Goal: Information Seeking & Learning: Learn about a topic

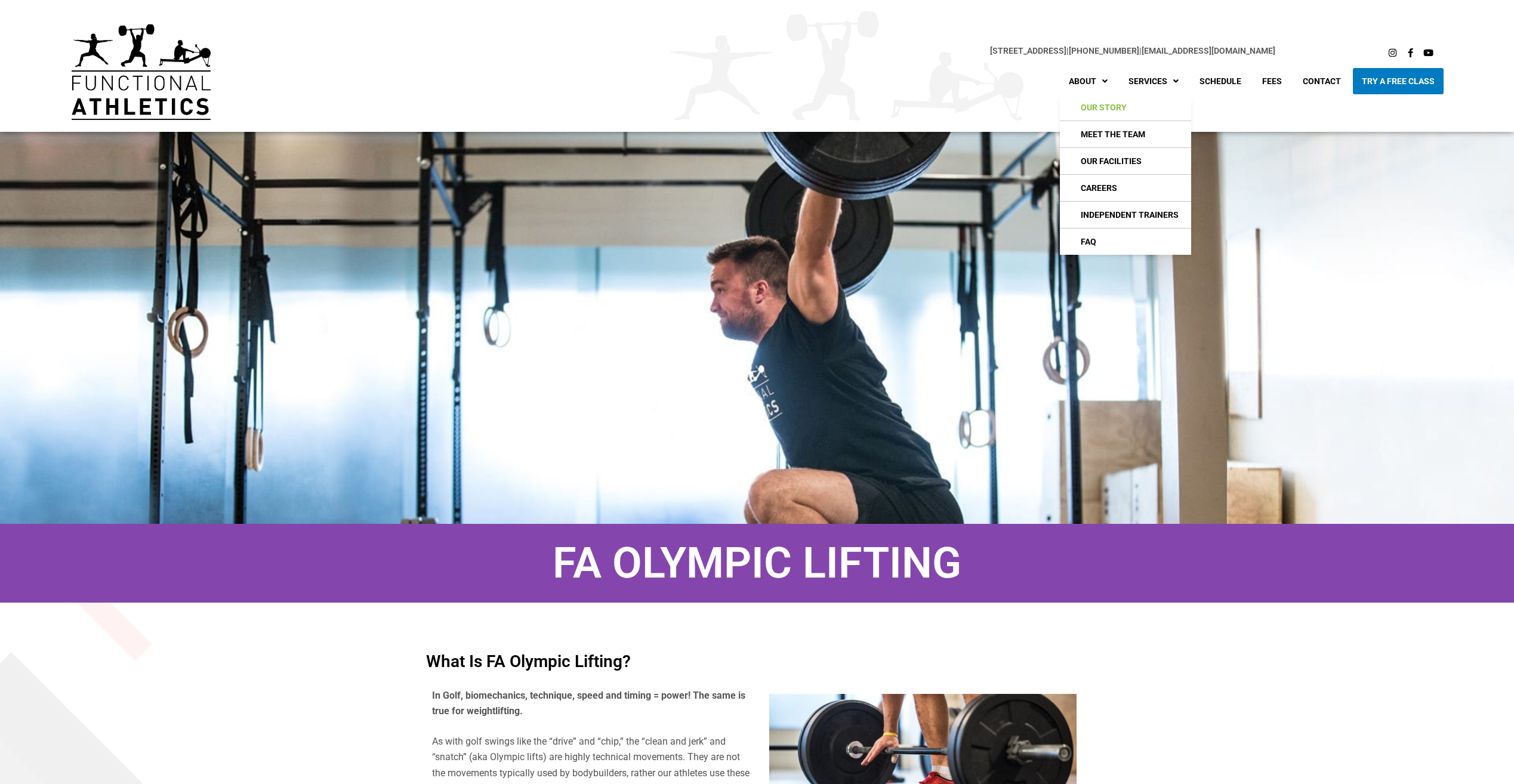
click at [1111, 110] on link "Our Story" at bounding box center [1125, 108] width 131 height 26
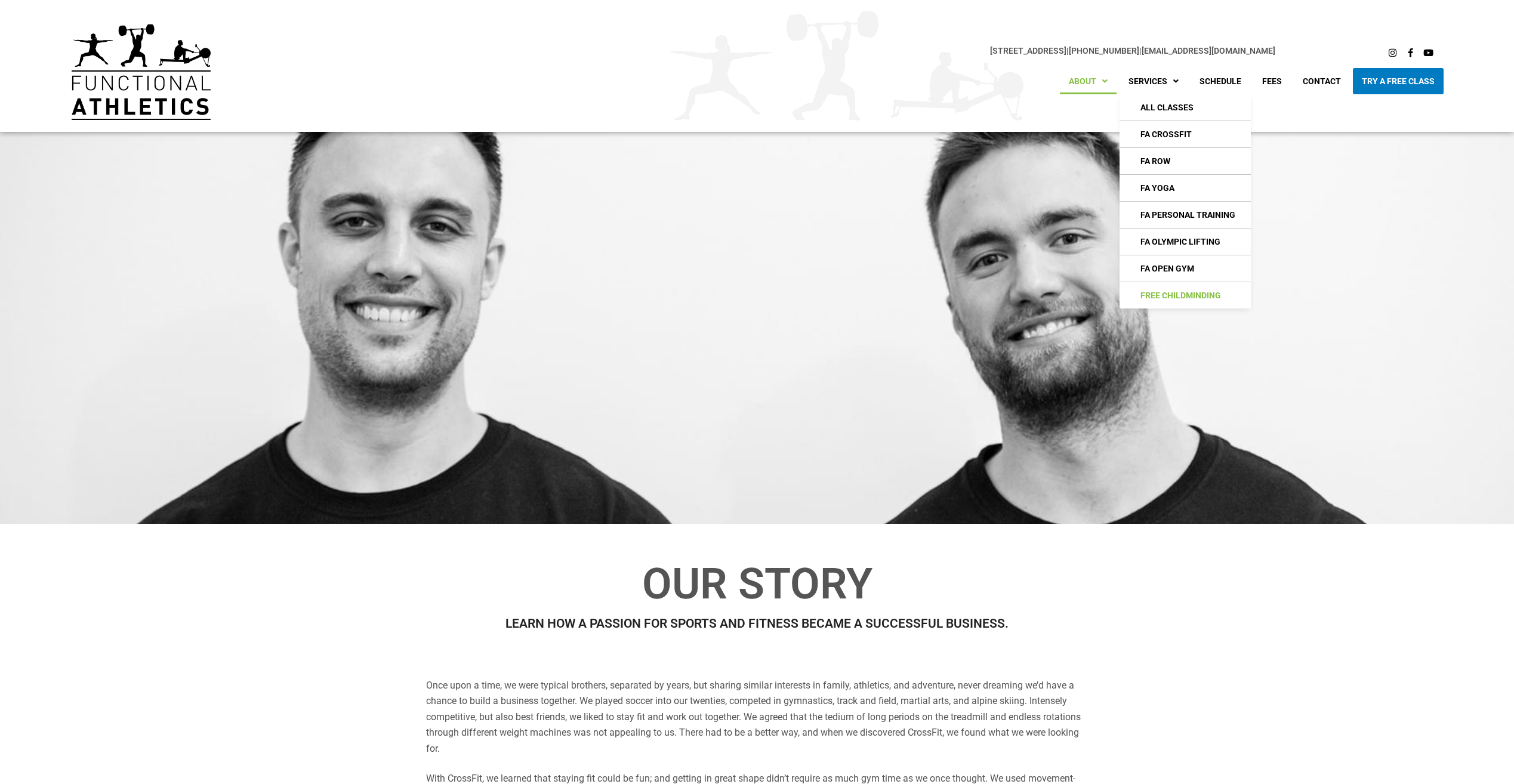
click at [1197, 298] on link "Free Childminding" at bounding box center [1185, 295] width 131 height 26
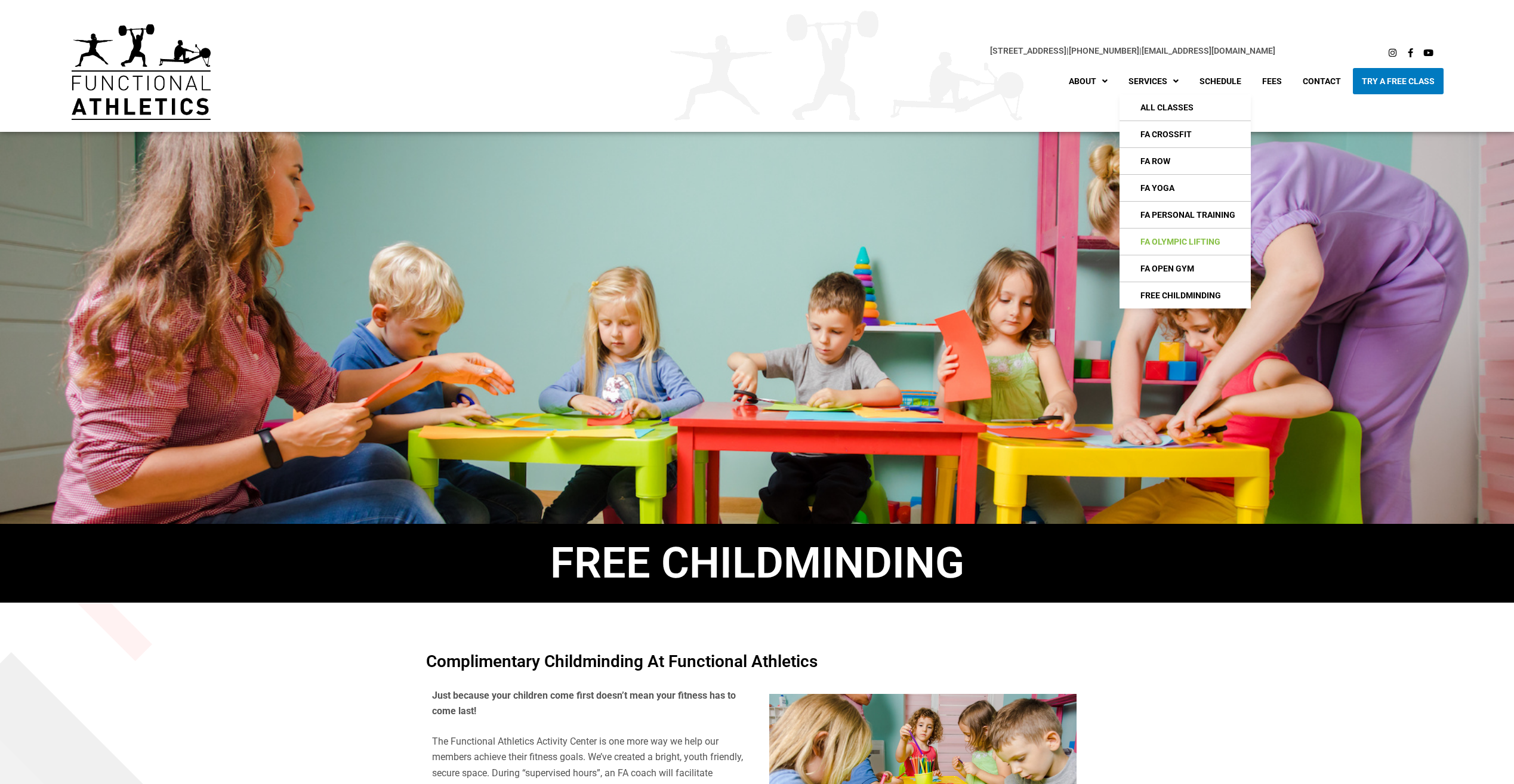
click at [1190, 241] on link "FA Olympic Lifting" at bounding box center [1185, 242] width 131 height 26
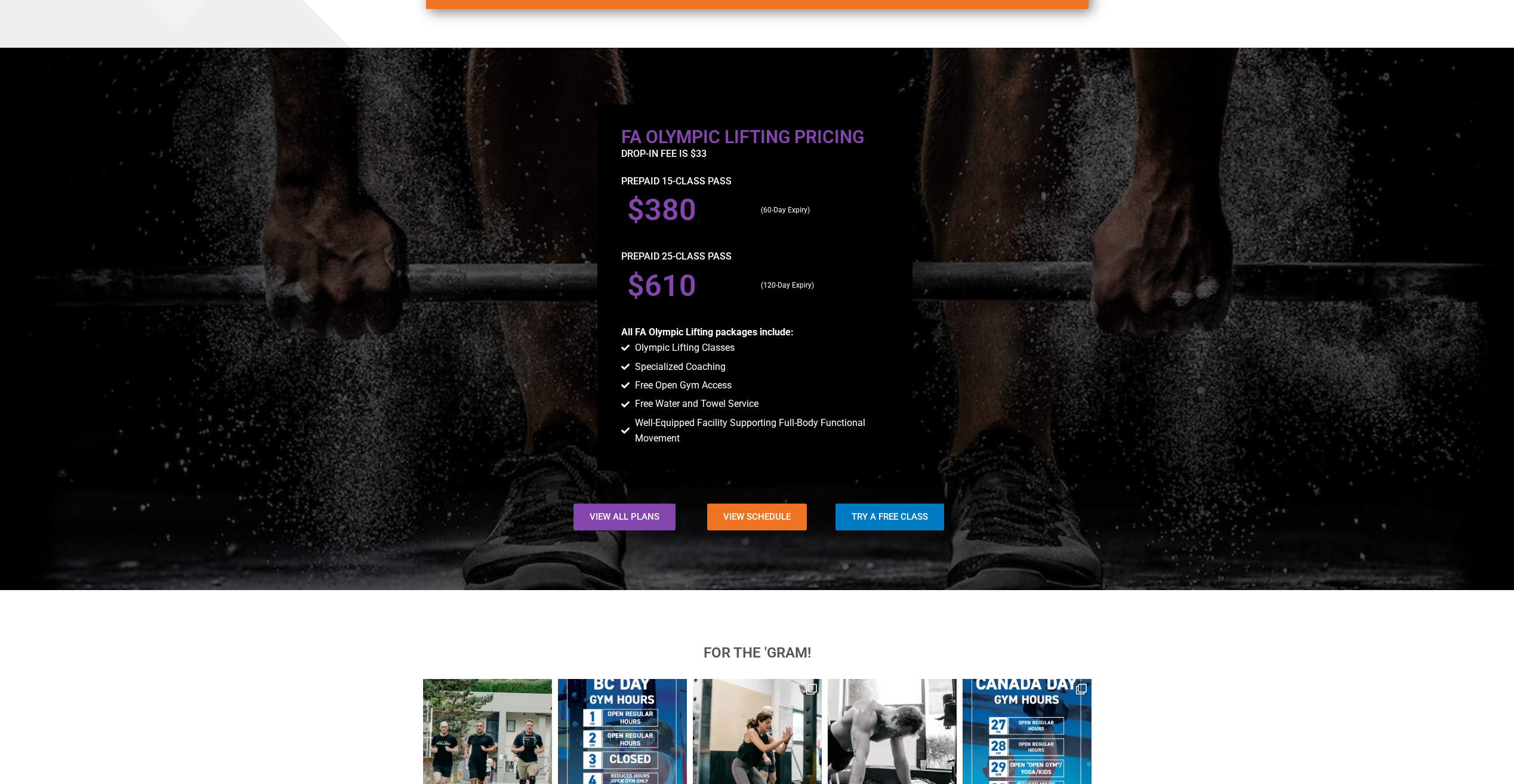
scroll to position [945, 0]
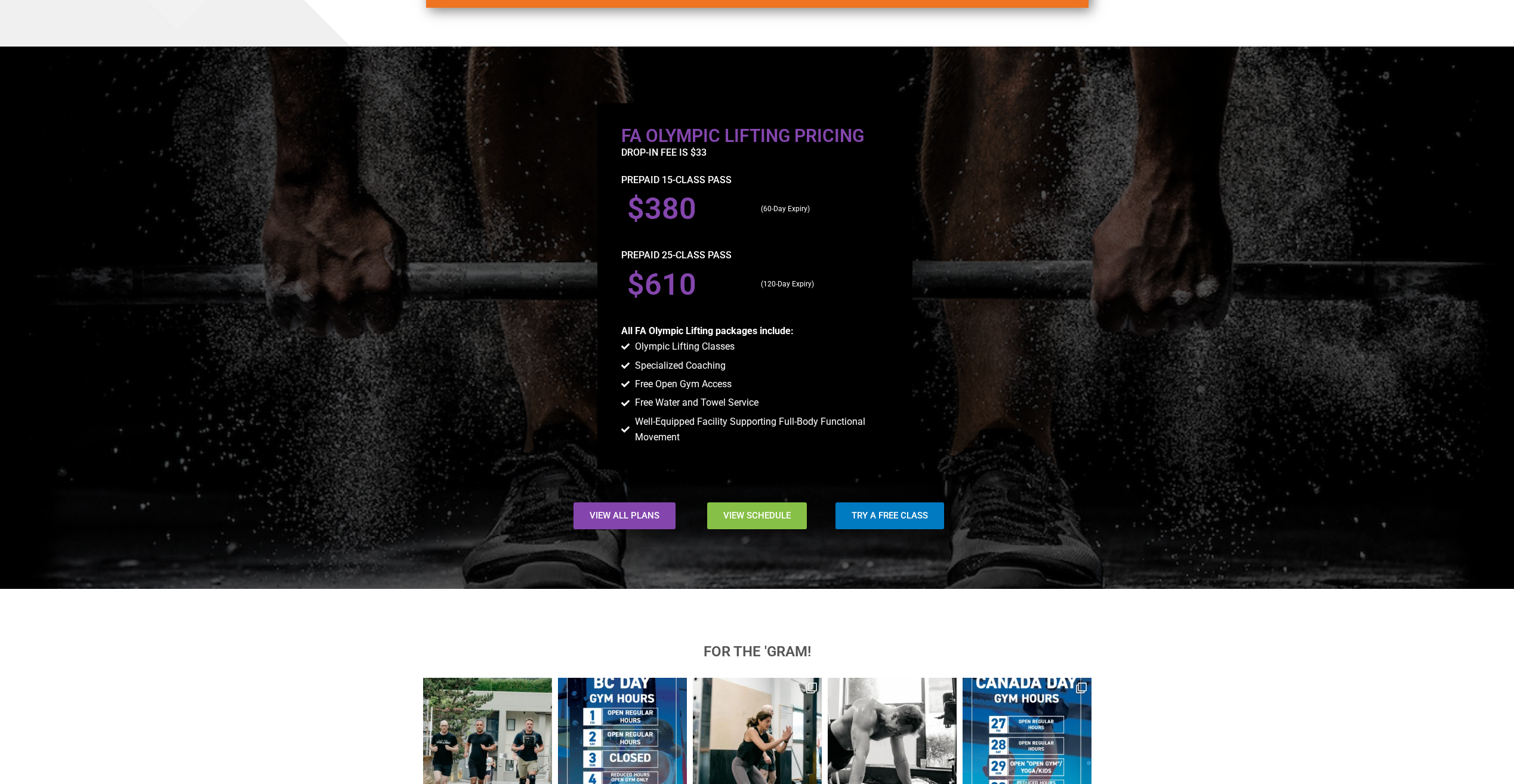
click at [737, 516] on span "View Schedule" at bounding box center [757, 516] width 67 height 9
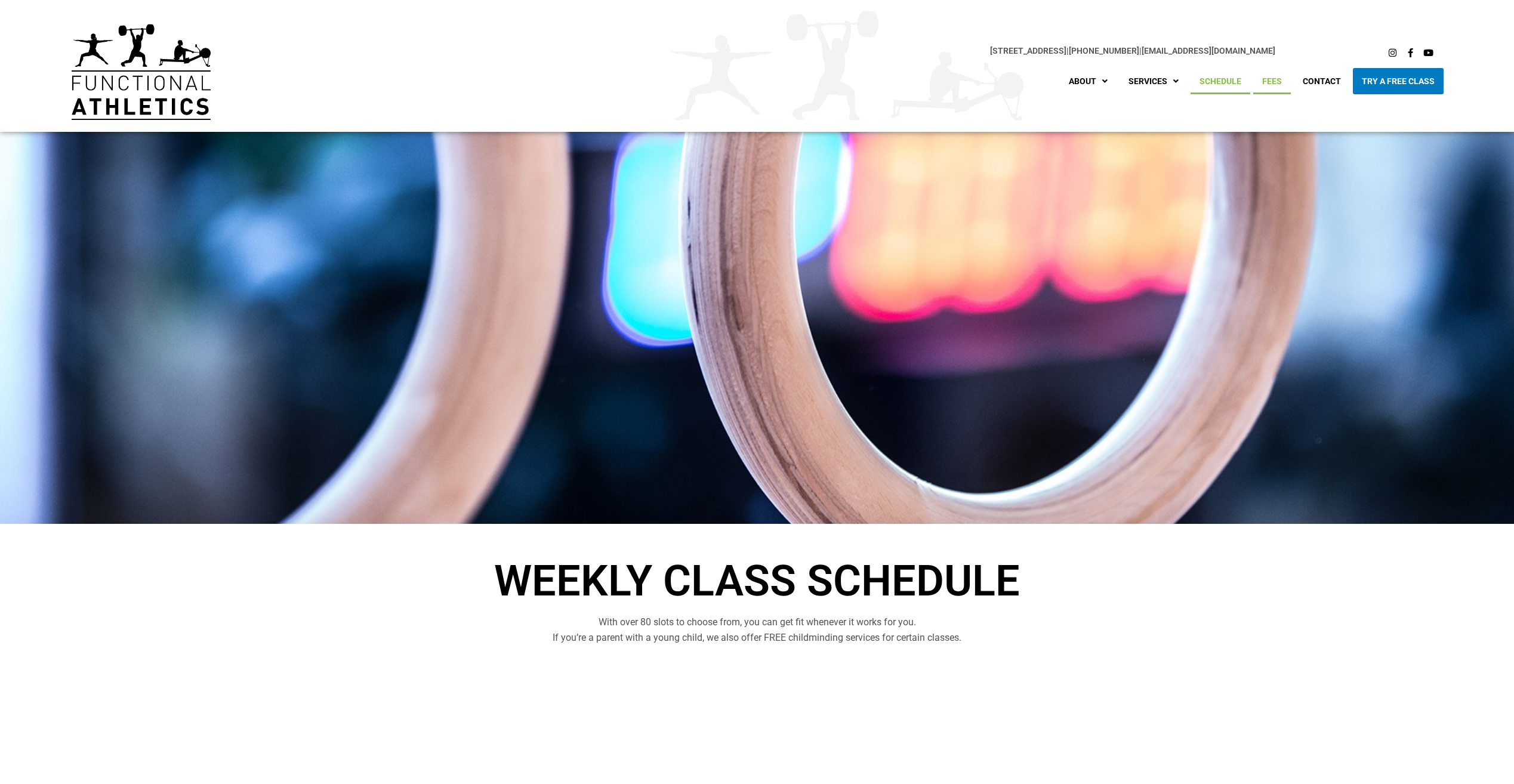
click at [1271, 78] on link "Fees" at bounding box center [1272, 81] width 37 height 26
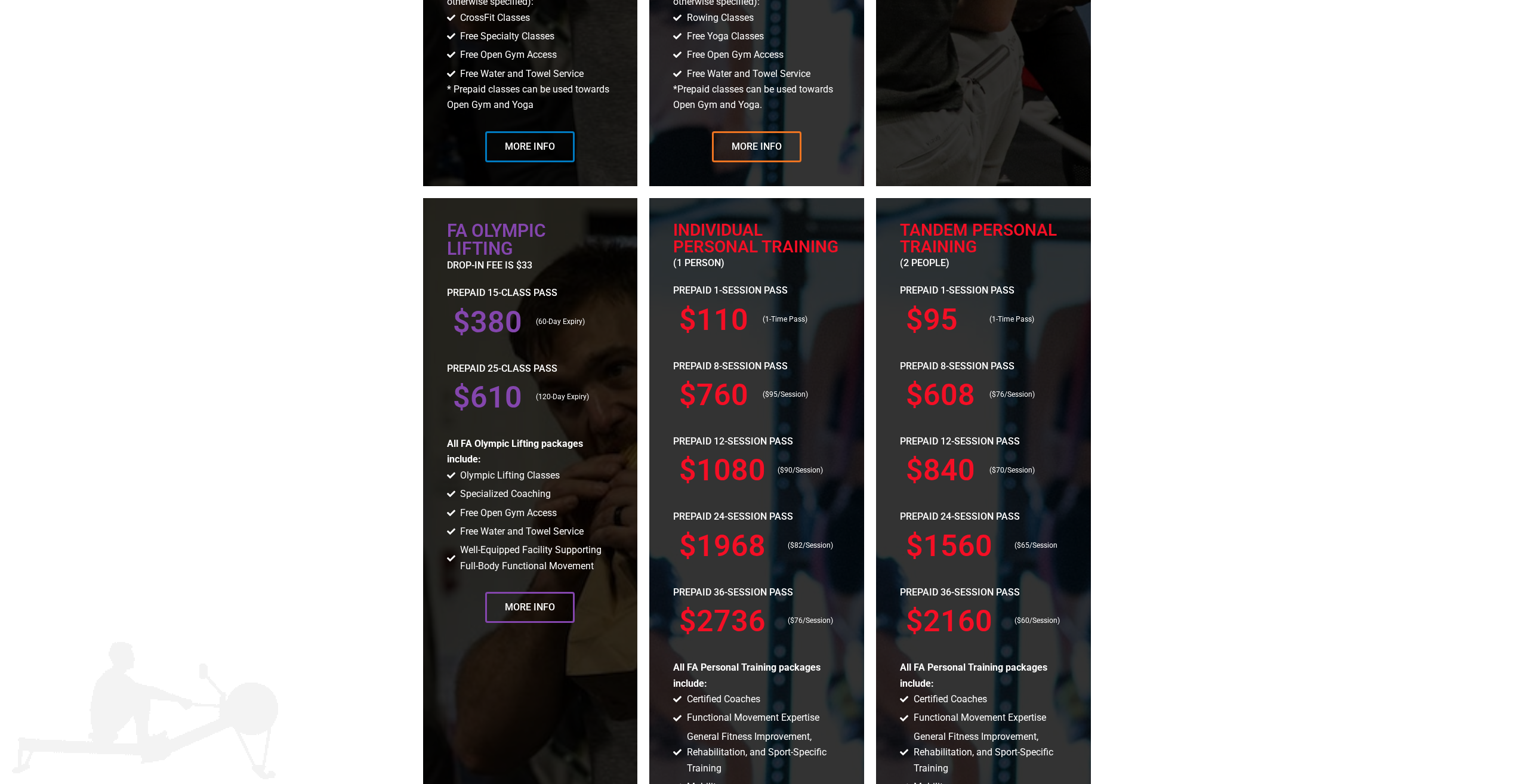
scroll to position [1249, 0]
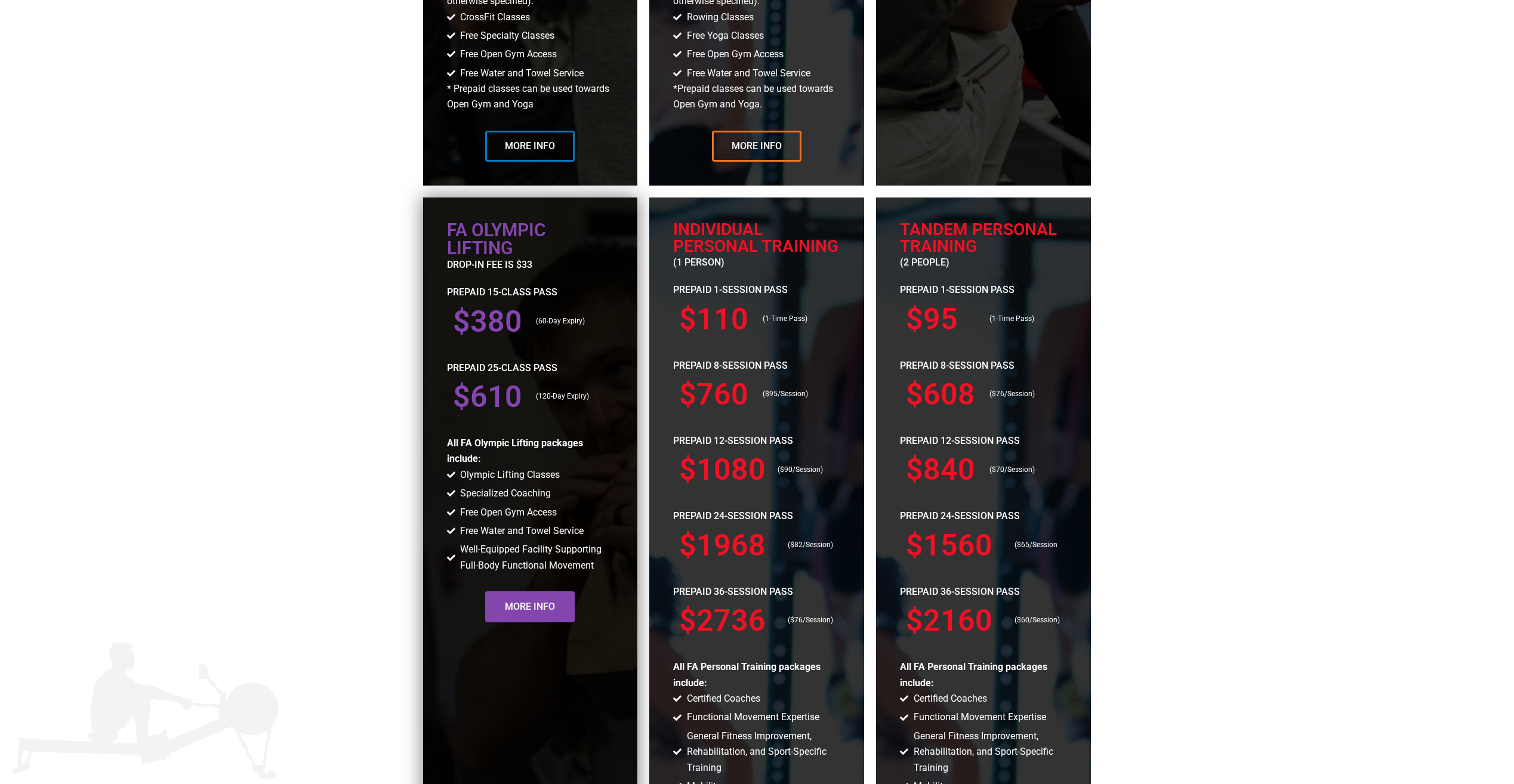
click at [531, 607] on span "More Info" at bounding box center [530, 607] width 50 height 10
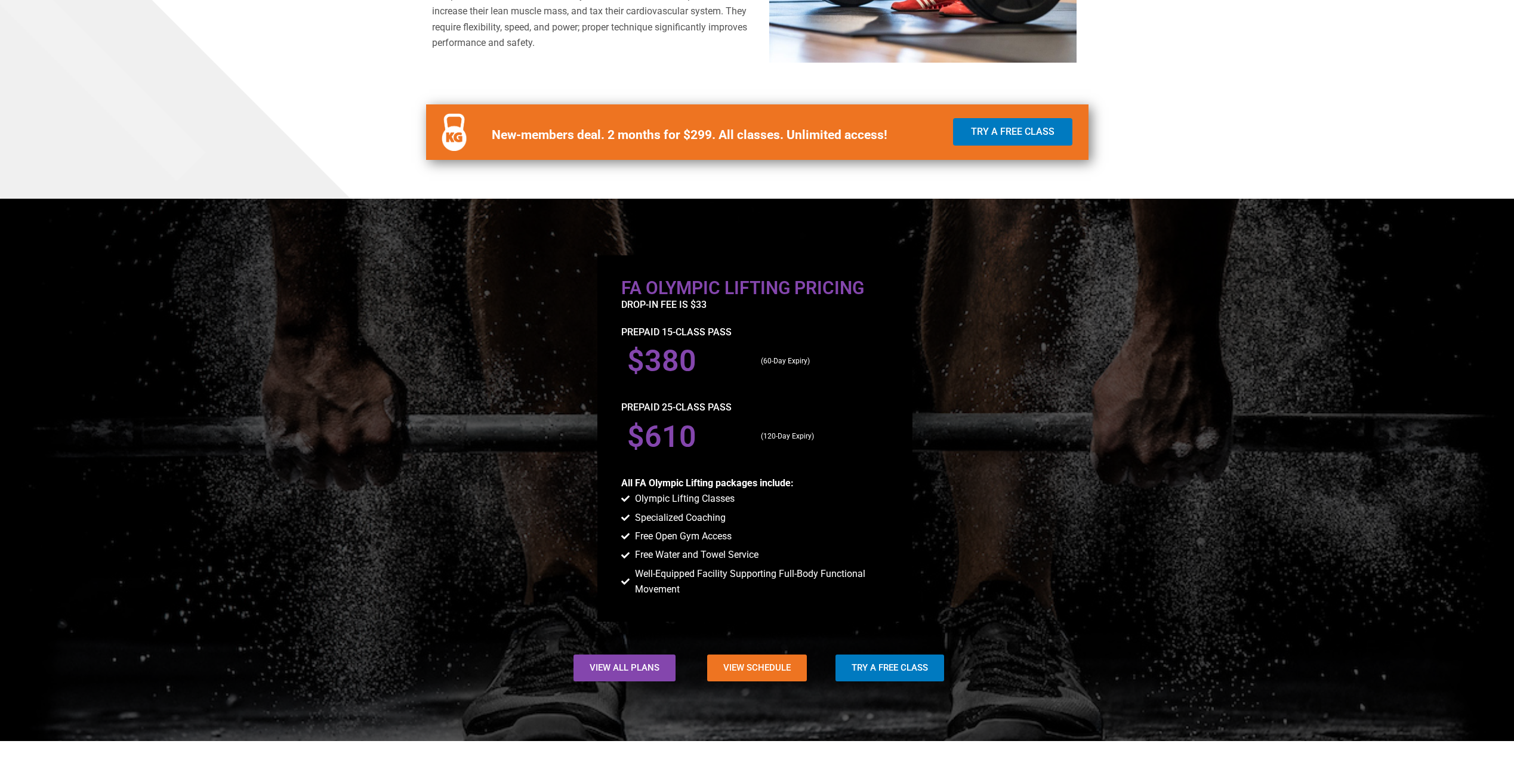
scroll to position [795, 0]
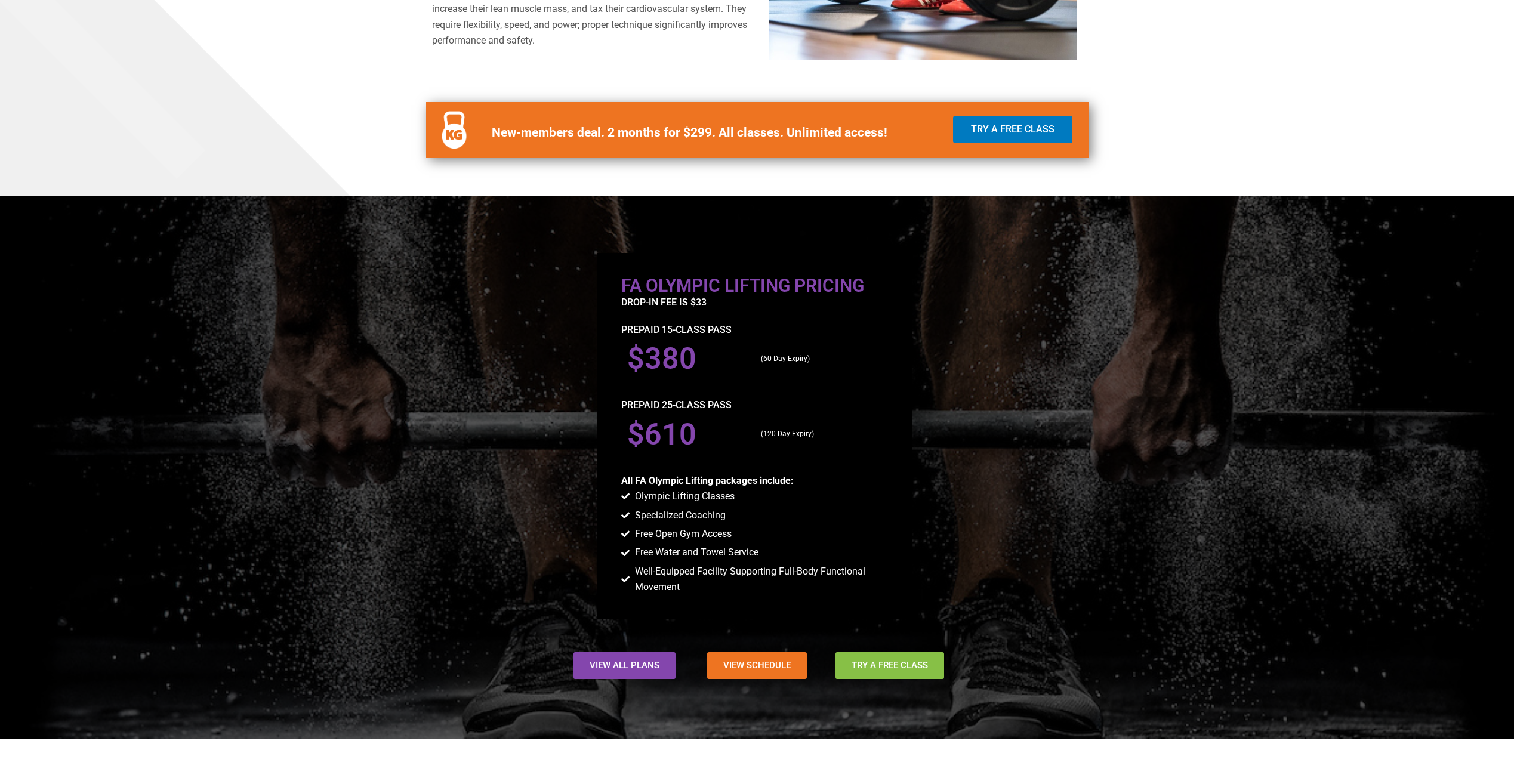
click at [869, 668] on span "Try a Free Class" at bounding box center [889, 665] width 76 height 9
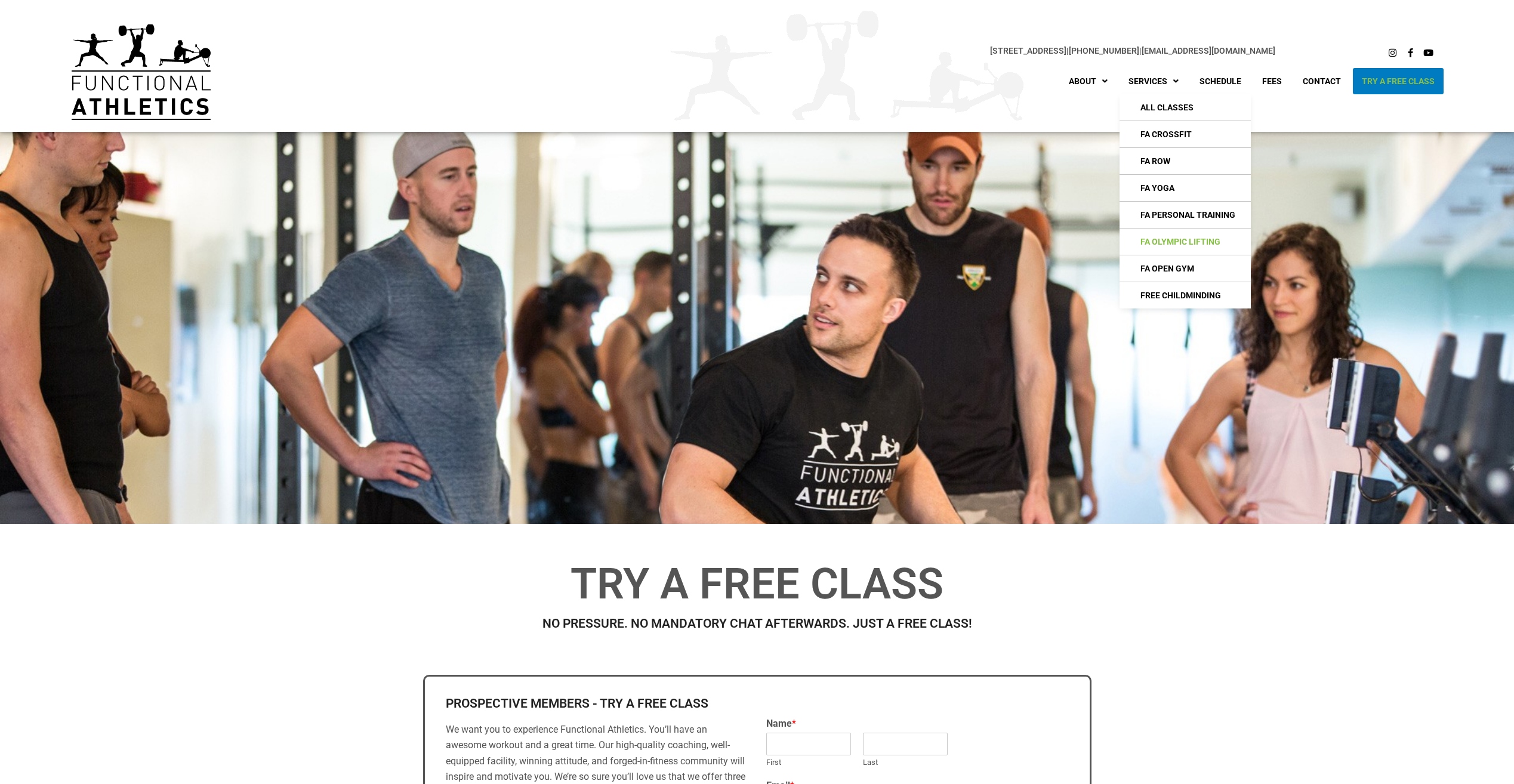
click at [1188, 242] on link "FA Olympic Lifting" at bounding box center [1185, 242] width 131 height 26
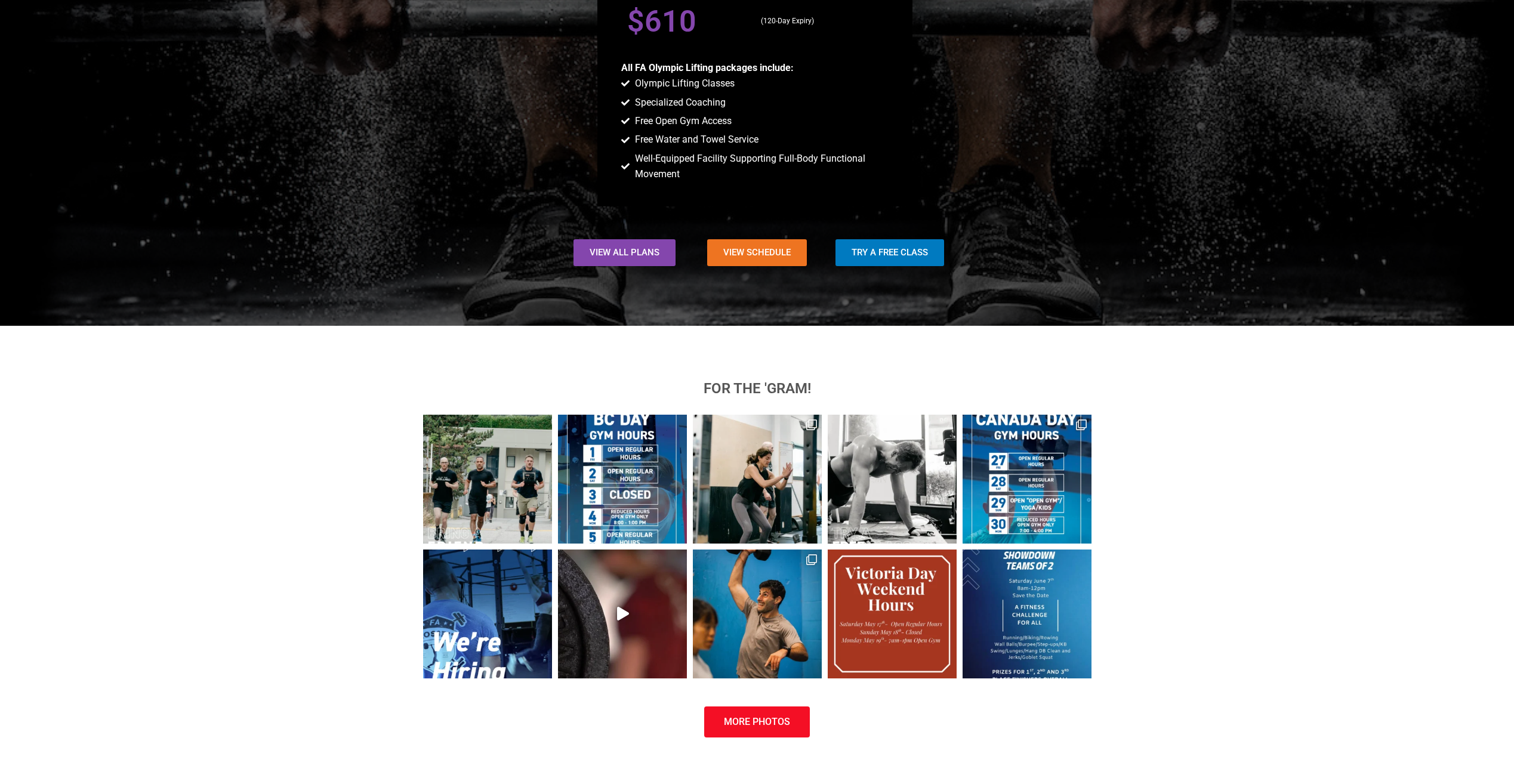
scroll to position [1209, 0]
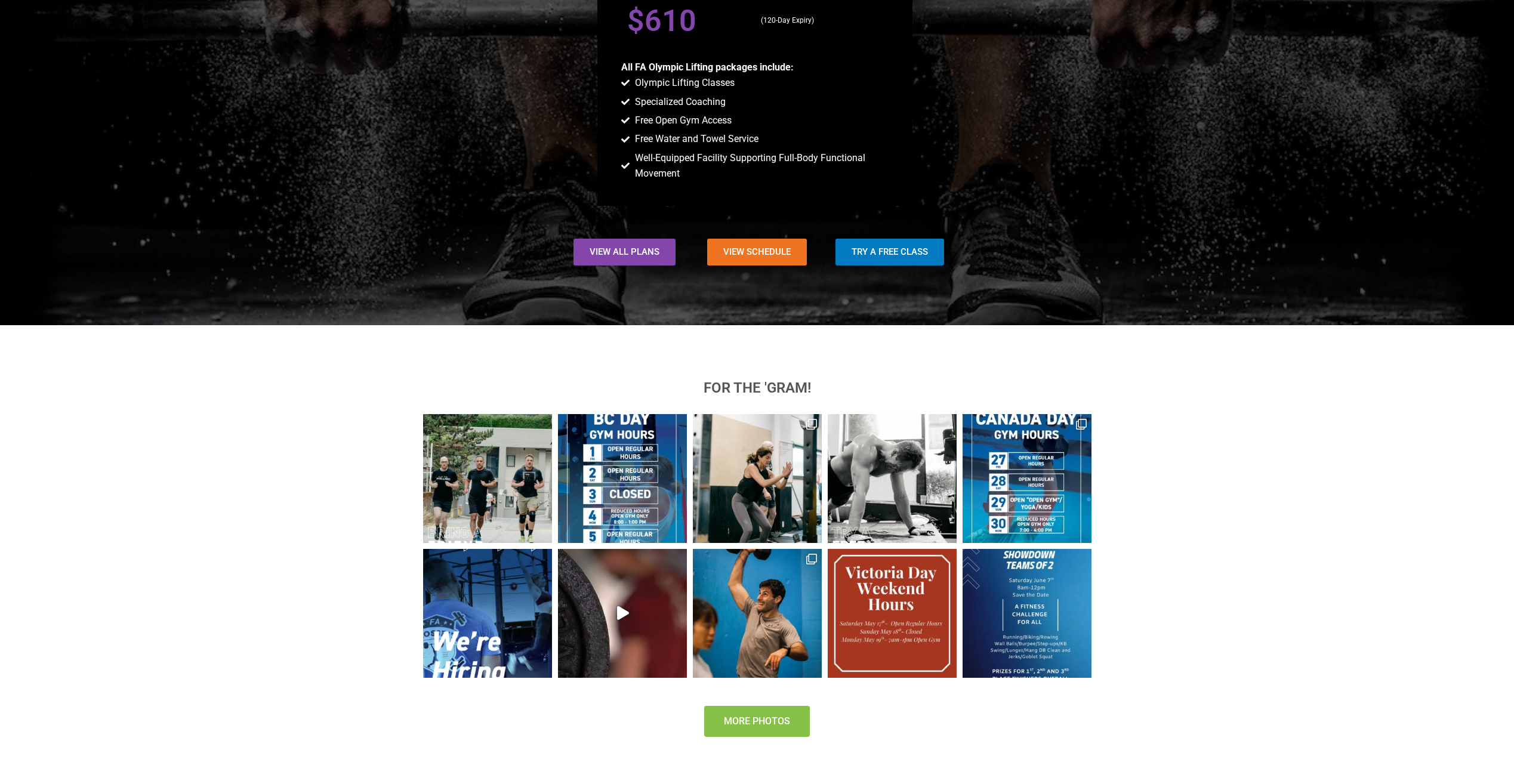
click at [736, 720] on span "More Photos" at bounding box center [757, 721] width 66 height 10
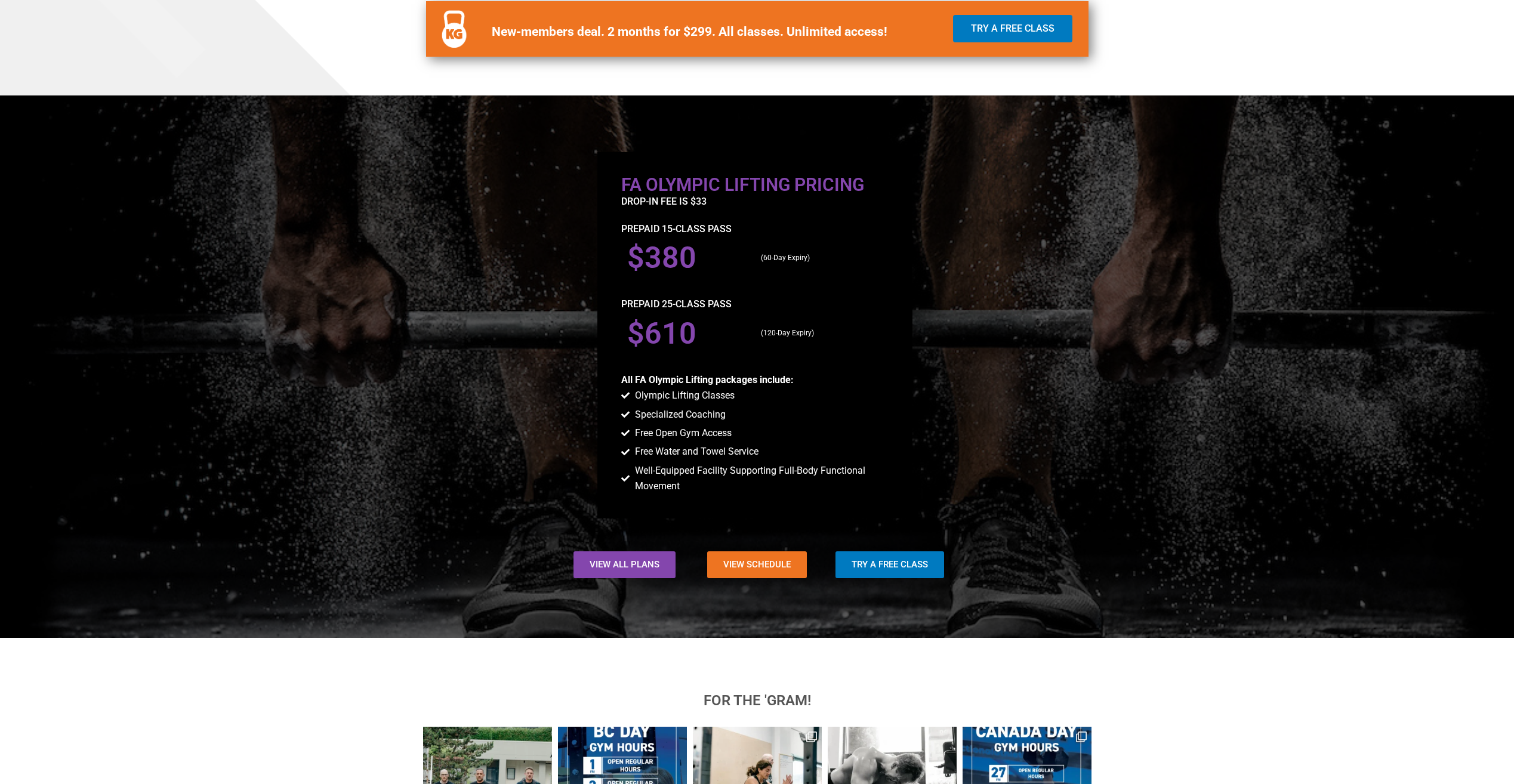
scroll to position [897, 0]
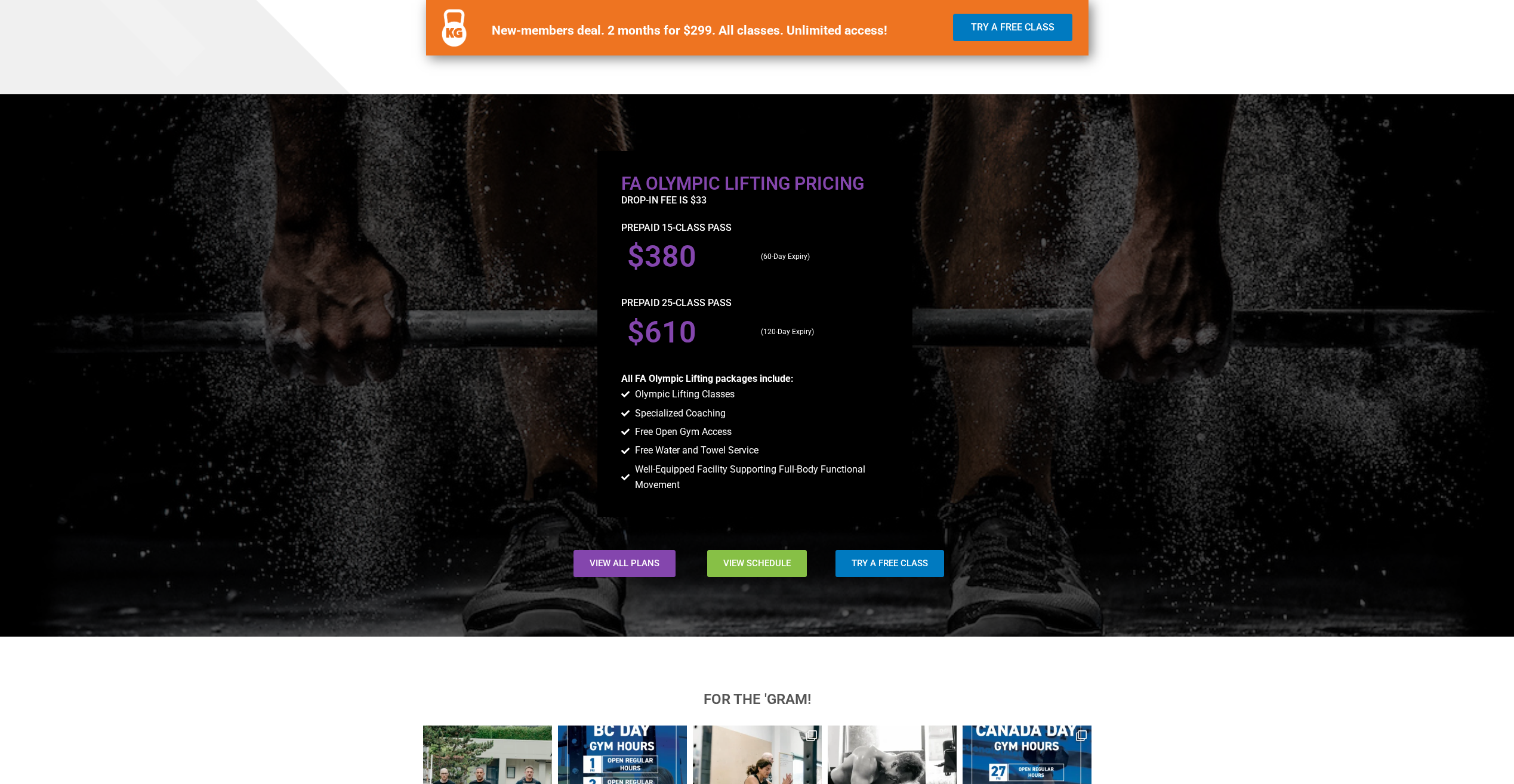
click at [762, 563] on span "View Schedule" at bounding box center [757, 563] width 67 height 9
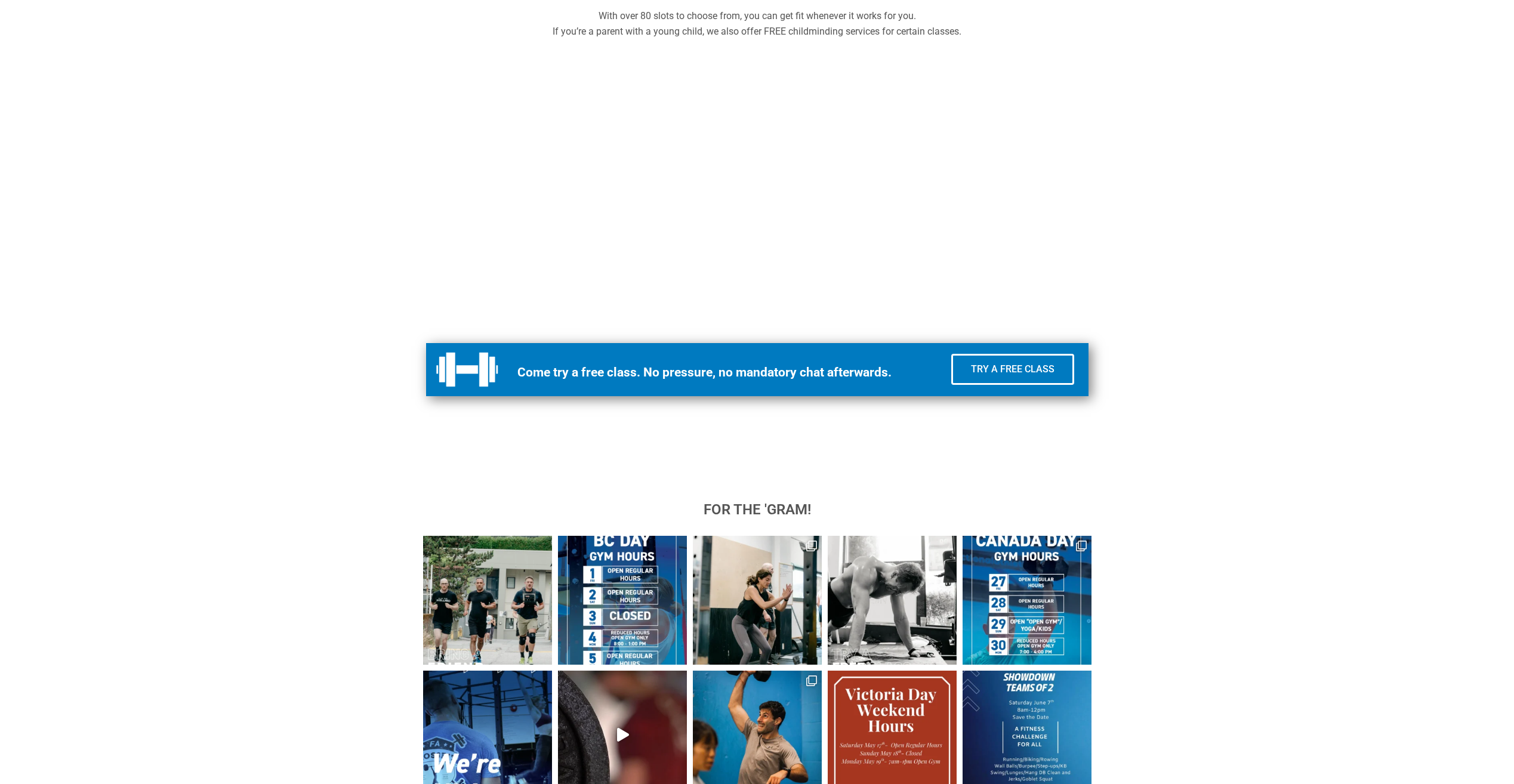
scroll to position [673, 0]
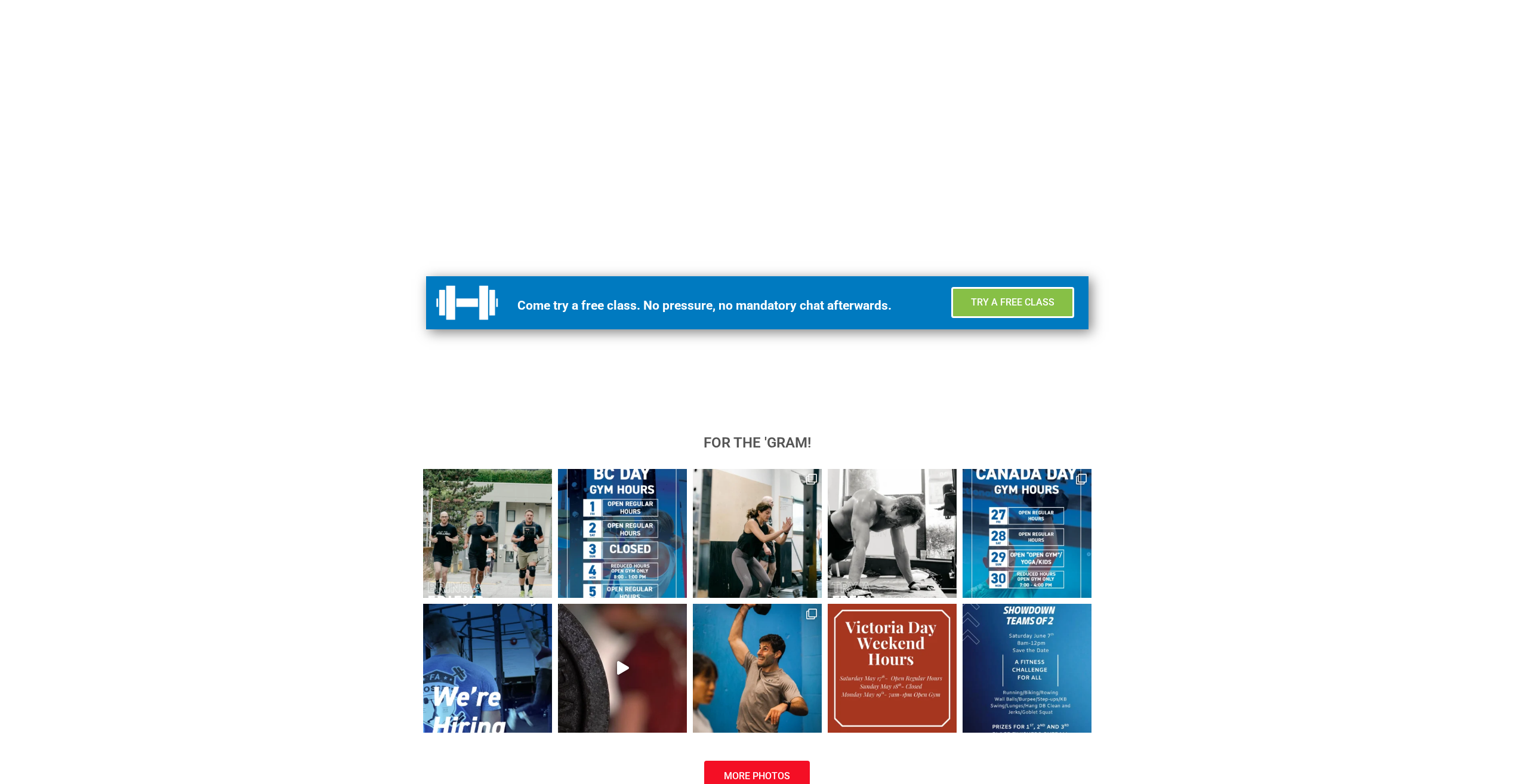
click at [1008, 295] on link "Try a Free Class" at bounding box center [1013, 303] width 123 height 31
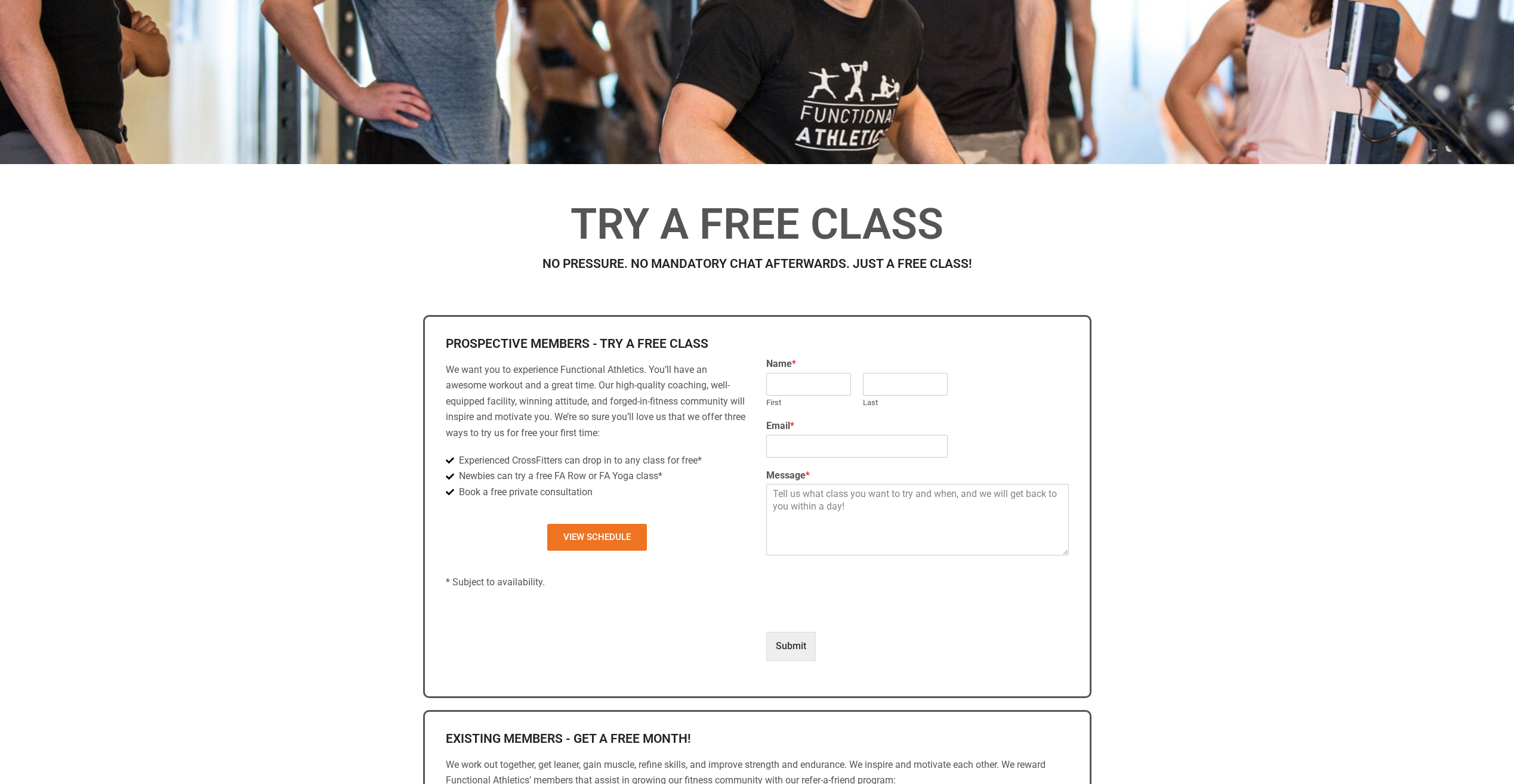
scroll to position [365, 0]
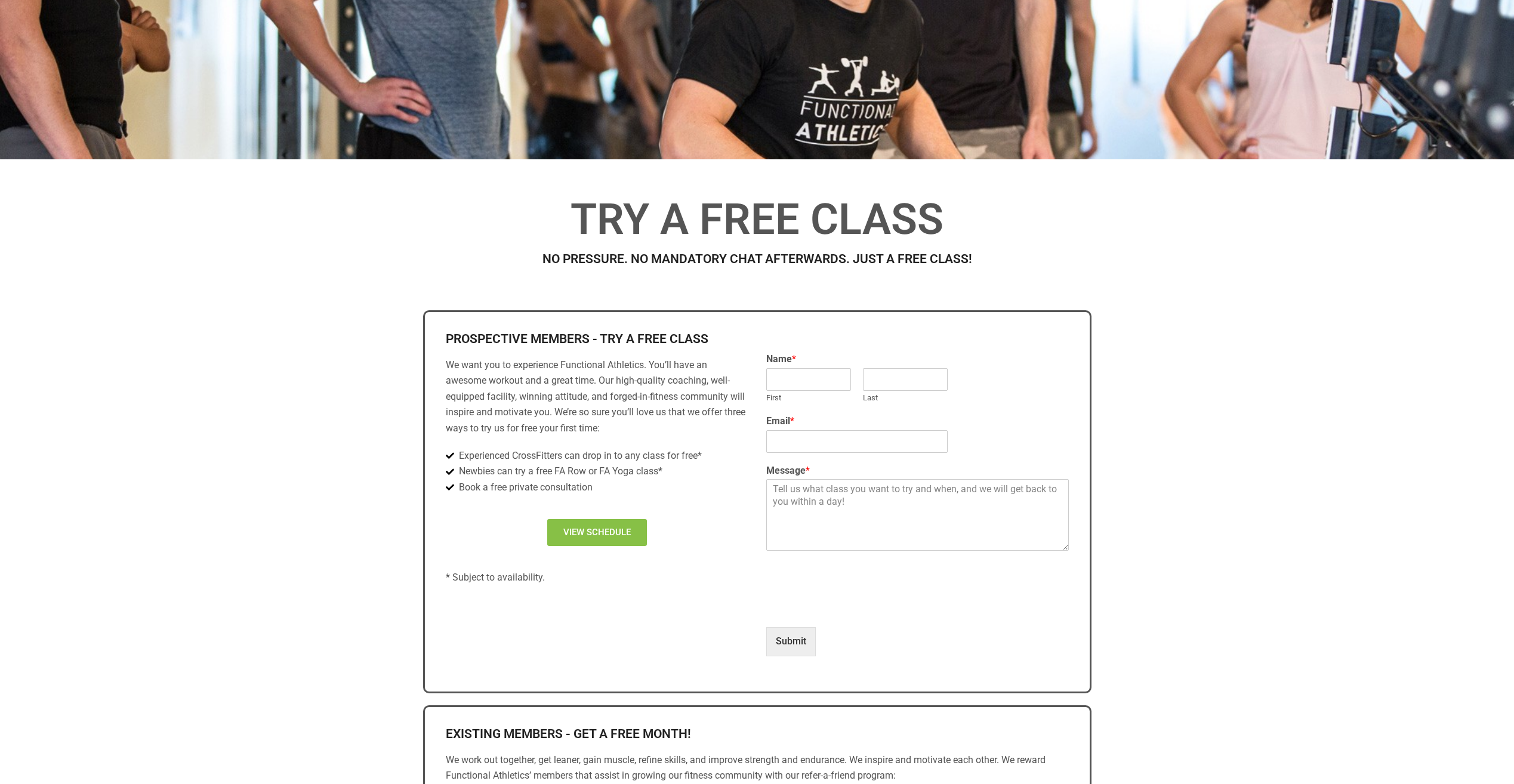
click at [601, 525] on link "View Schedule" at bounding box center [597, 532] width 100 height 27
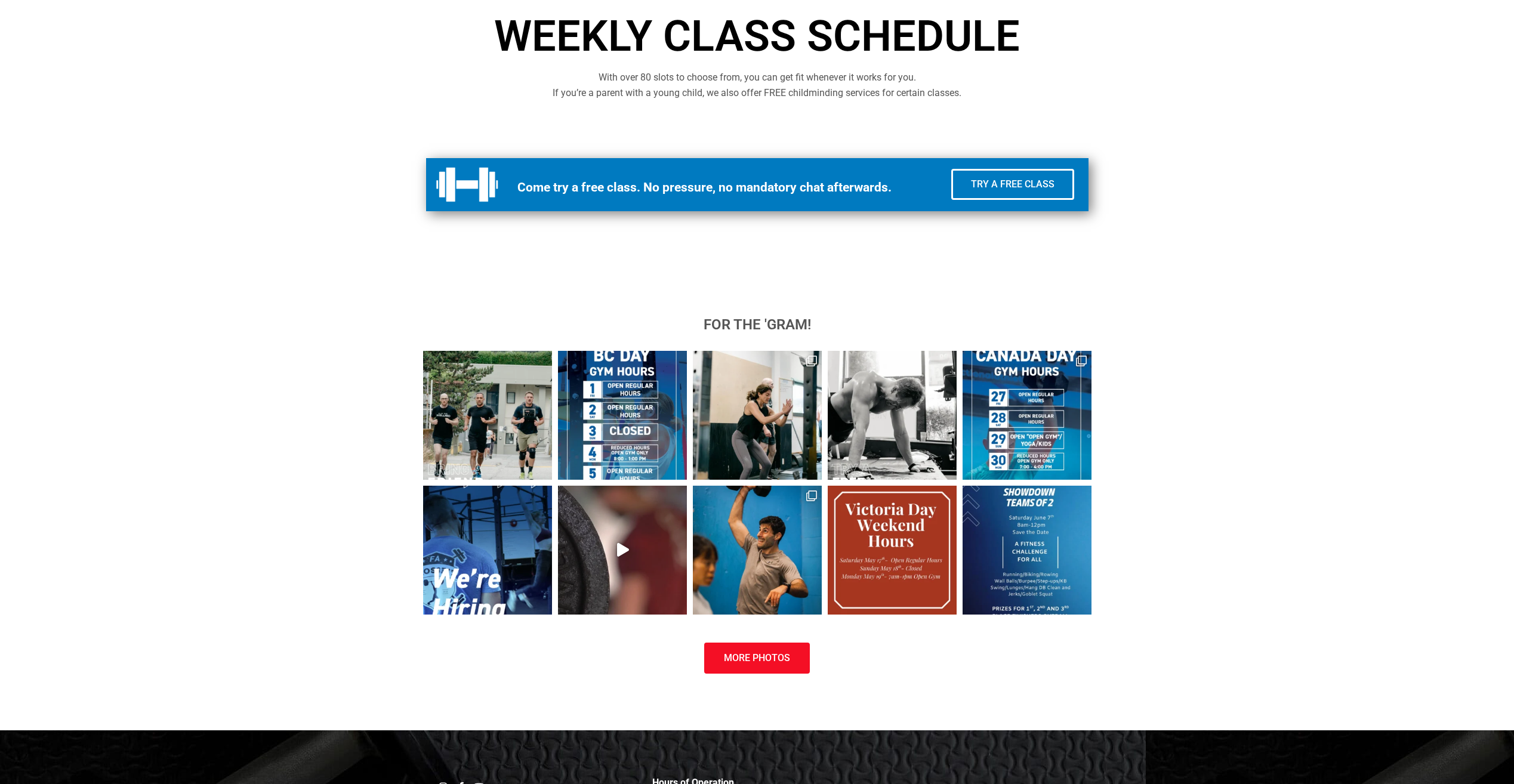
scroll to position [546, 0]
